Goal: Transaction & Acquisition: Purchase product/service

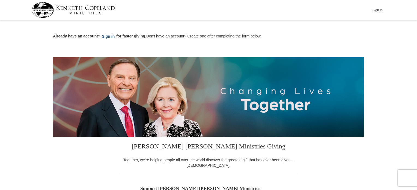
click at [111, 36] on button "Sign in" at bounding box center [108, 36] width 16 height 6
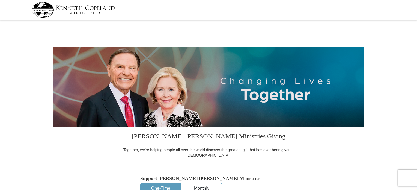
select select "CO"
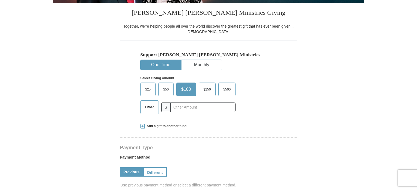
scroll to position [109, 0]
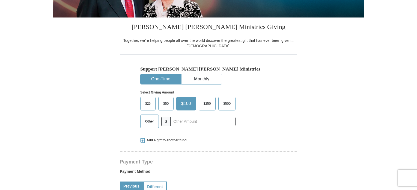
click at [143, 139] on span at bounding box center [142, 140] width 4 height 4
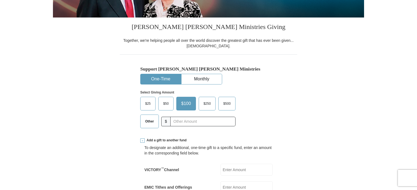
click at [156, 122] on span "Other" at bounding box center [149, 121] width 14 height 8
click at [0, 0] on input "Other" at bounding box center [0, 0] width 0 height 0
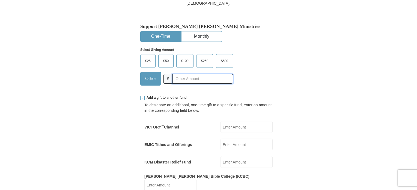
scroll to position [164, 0]
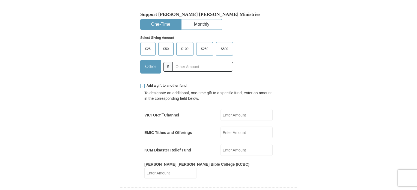
click at [231, 116] on input "VICTORY ™ Channel" at bounding box center [246, 115] width 52 height 12
type input "100.00"
click at [227, 133] on input "EMIC Tithes and Offerings" at bounding box center [246, 132] width 52 height 12
type input "400.00"
click at [233, 151] on input "KCM Disaster Relief Fund" at bounding box center [246, 150] width 52 height 12
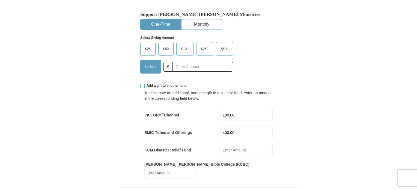
drag, startPoint x: 322, startPoint y: 135, endPoint x: 295, endPoint y: 139, distance: 27.3
click at [196, 169] on input "[PERSON_NAME] [PERSON_NAME] Bible College (KCBC)" at bounding box center [170, 173] width 52 height 12
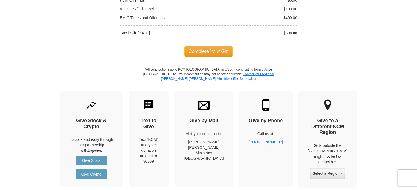
scroll to position [655, 0]
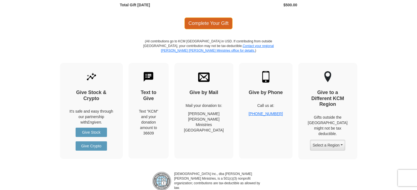
click at [207, 17] on span "Complete Your Gift" at bounding box center [208, 22] width 48 height 11
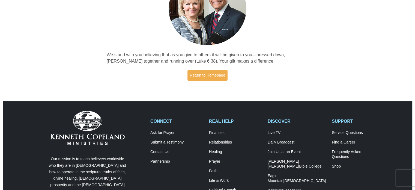
scroll to position [82, 0]
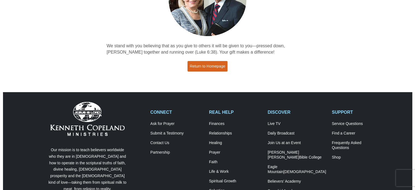
click at [199, 66] on link "Return to Homepage" at bounding box center [207, 66] width 40 height 11
